Goal: Information Seeking & Learning: Learn about a topic

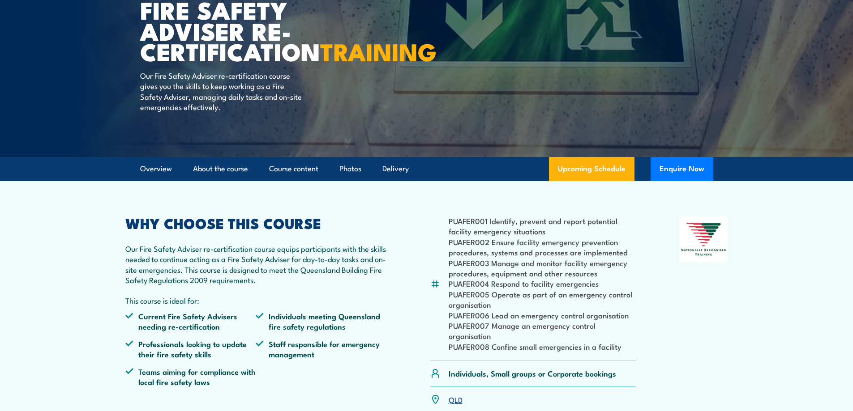
scroll to position [120, 0]
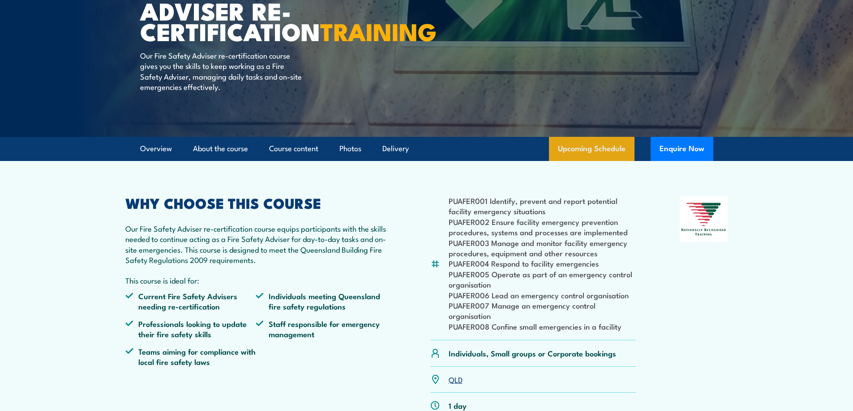
click at [588, 158] on link "Upcoming Schedule" at bounding box center [591, 149] width 85 height 24
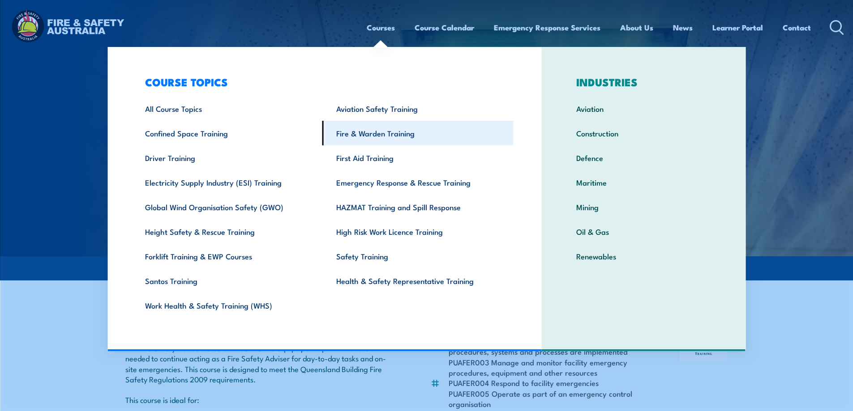
click at [368, 133] on link "Fire & Warden Training" at bounding box center [417, 133] width 191 height 25
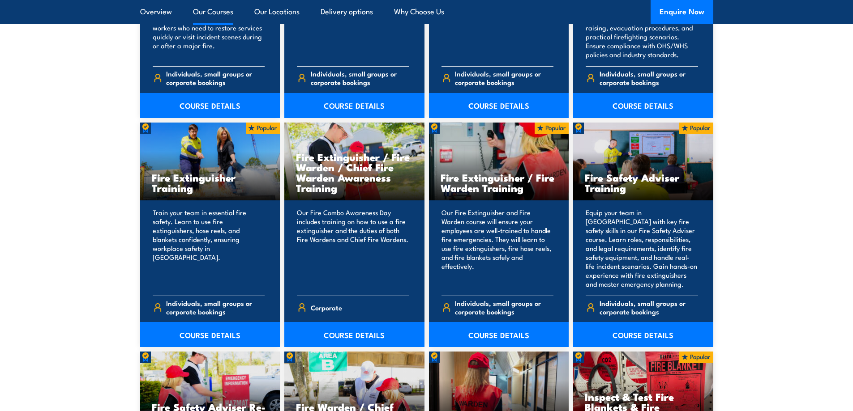
scroll to position [895, 0]
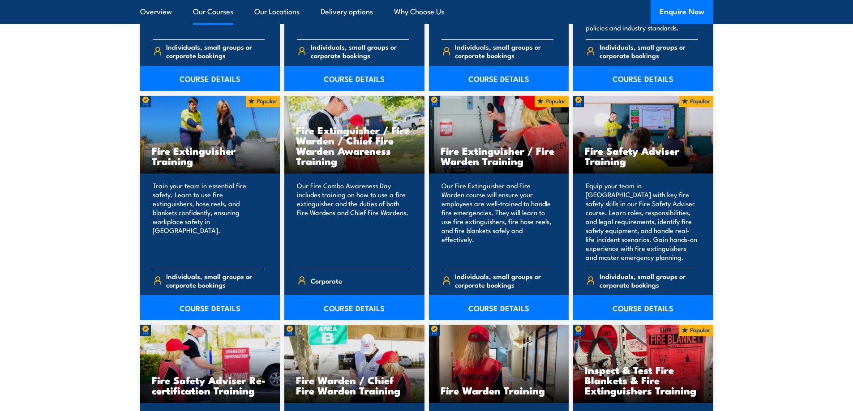
click at [632, 305] on link "COURSE DETAILS" at bounding box center [643, 307] width 140 height 25
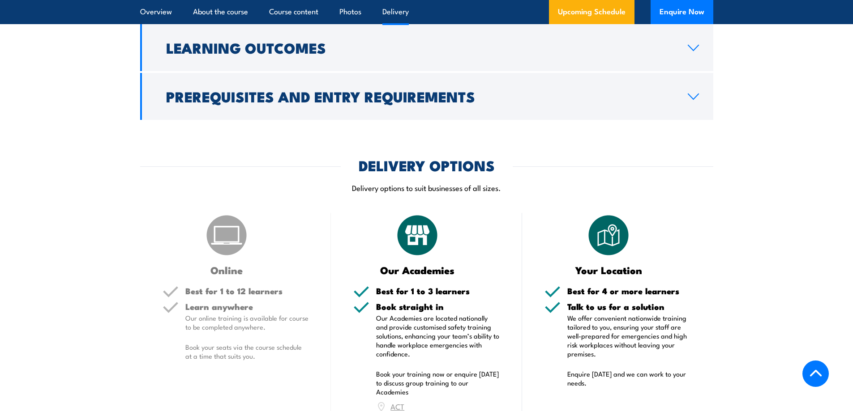
scroll to position [1134, 0]
